Goal: Contribute content: Add original content to the website for others to see

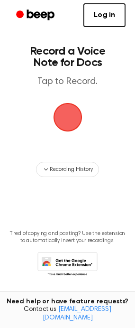
click at [72, 116] on span "button" at bounding box center [67, 117] width 32 height 32
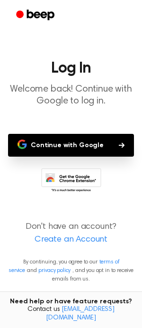
click at [69, 137] on button "Continue with Google" at bounding box center [71, 145] width 126 height 23
click at [69, 145] on button "Continue with Google" at bounding box center [71, 145] width 126 height 23
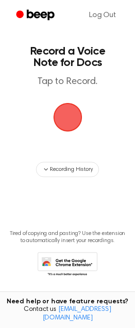
click at [72, 118] on span "button" at bounding box center [67, 117] width 31 height 31
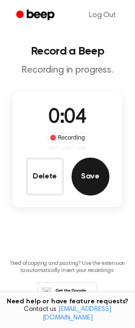
click at [93, 174] on button "Save" at bounding box center [91, 176] width 38 height 38
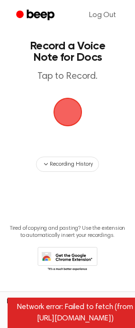
scroll to position [7, 0]
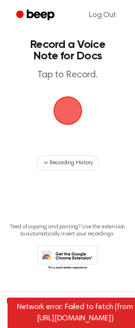
click at [71, 253] on icon at bounding box center [67, 258] width 60 height 26
click at [64, 113] on span "button" at bounding box center [68, 110] width 27 height 27
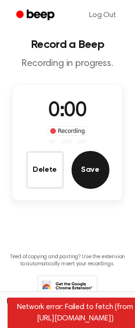
scroll to position [36, 0]
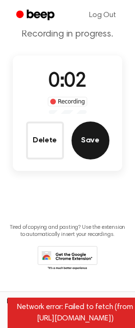
click at [92, 141] on button "Save" at bounding box center [91, 140] width 38 height 38
